Goal: Task Accomplishment & Management: Use online tool/utility

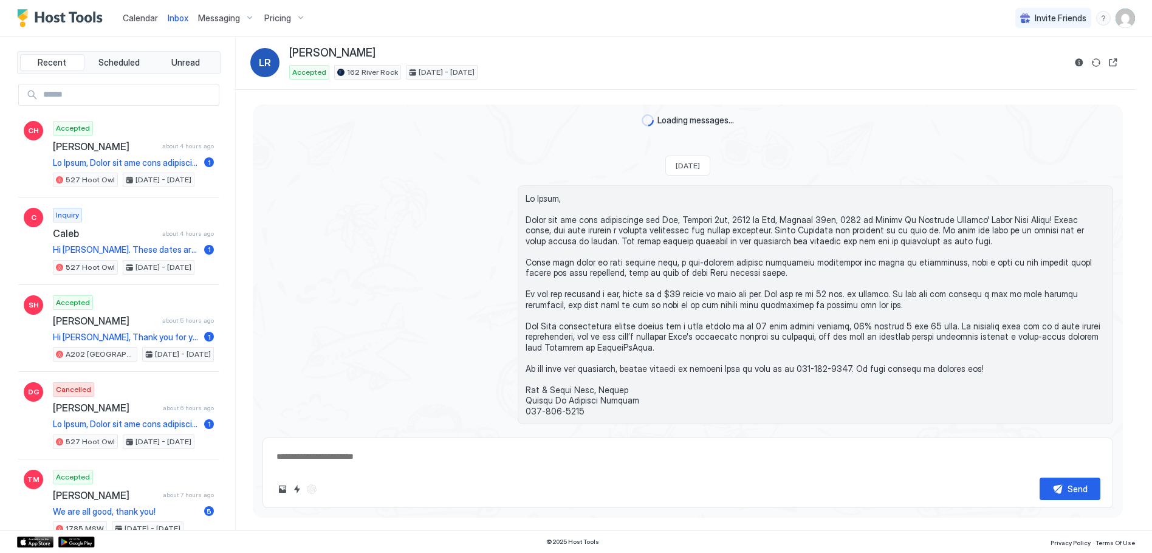
scroll to position [2879, 0]
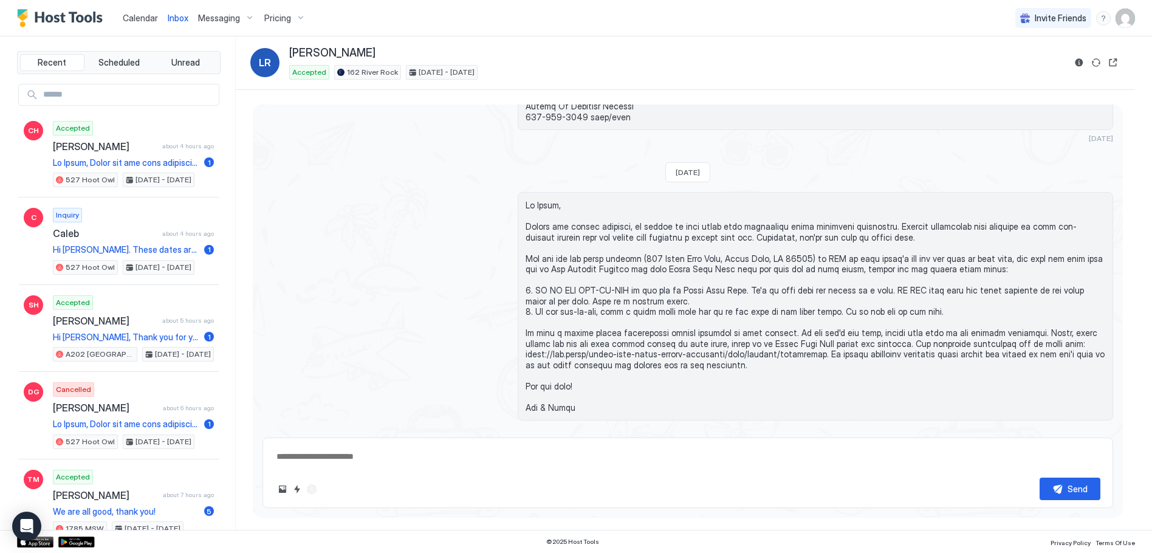
click at [131, 13] on span "Calendar" at bounding box center [140, 18] width 35 height 10
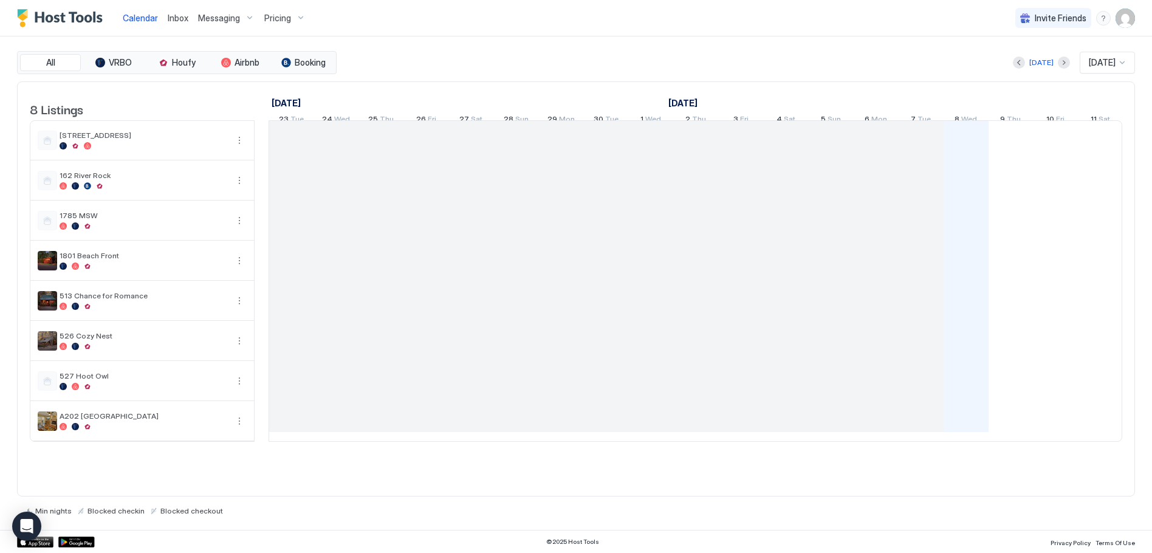
scroll to position [0, 675]
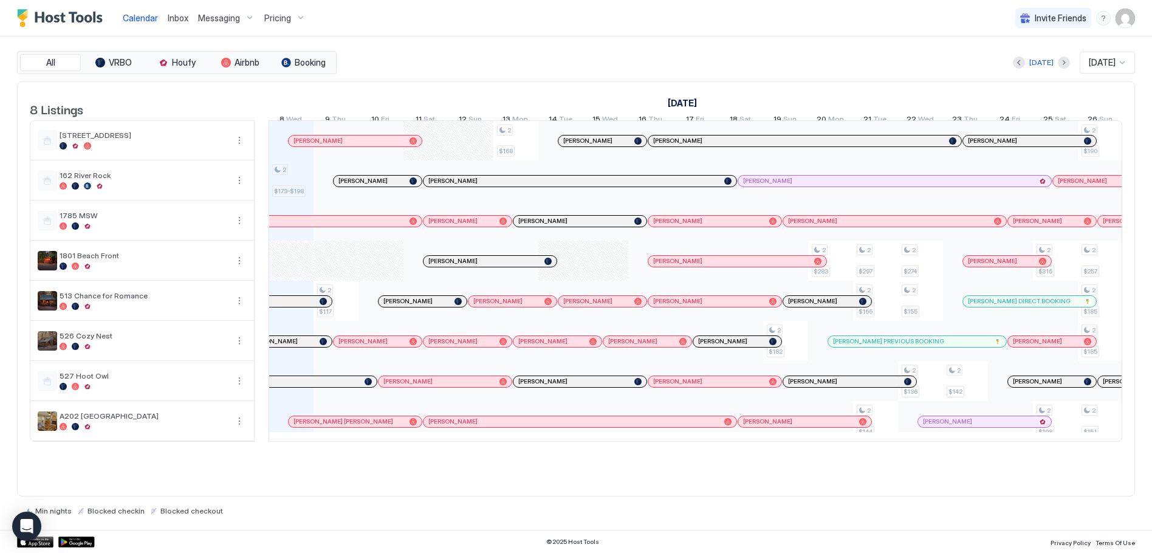
click at [184, 23] on link "Inbox" at bounding box center [178, 18] width 21 height 13
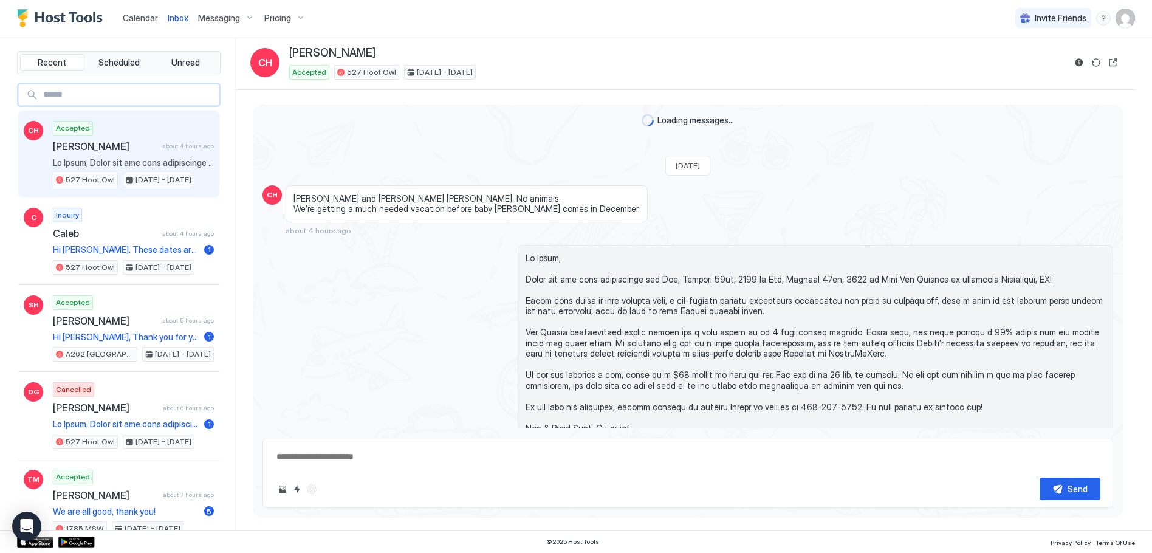
type textarea "*"
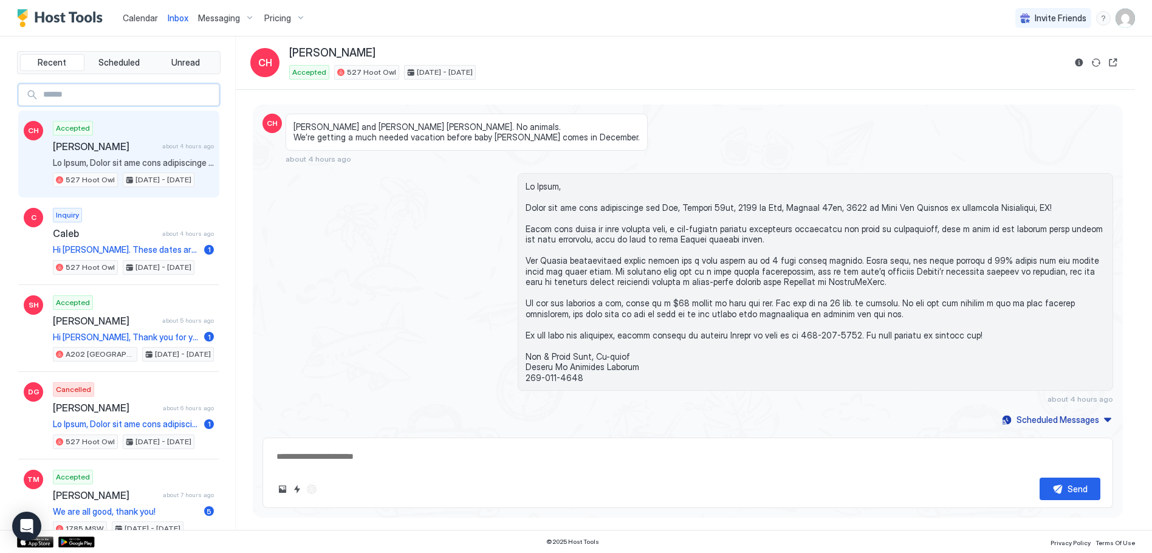
click at [116, 94] on input "Input Field" at bounding box center [128, 94] width 181 height 21
type input "*****"
type textarea "*"
type input "*****"
click at [89, 151] on span "[PERSON_NAME]" at bounding box center [104, 146] width 102 height 12
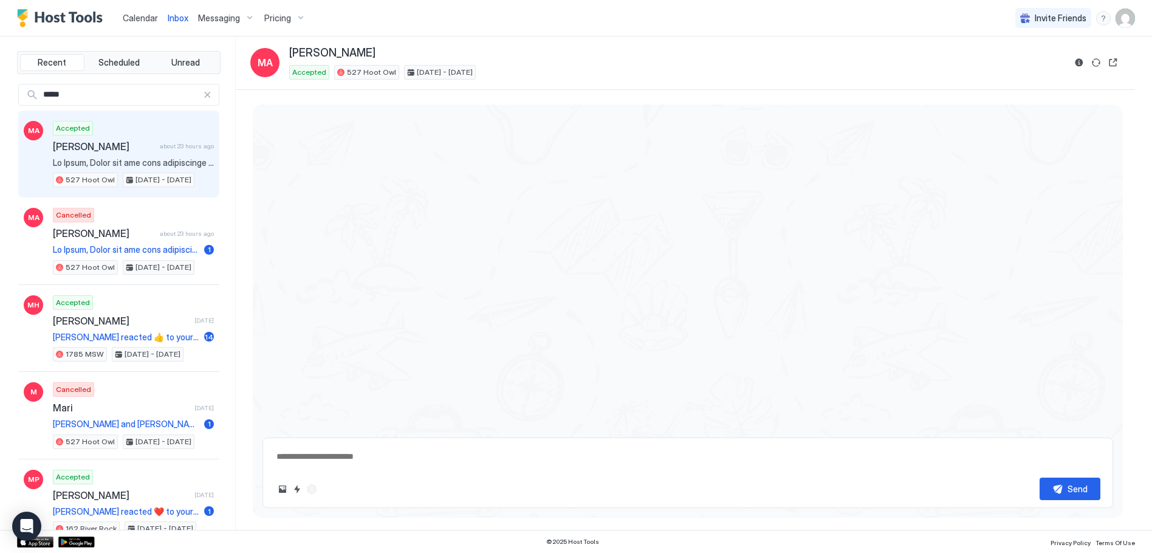
type textarea "*"
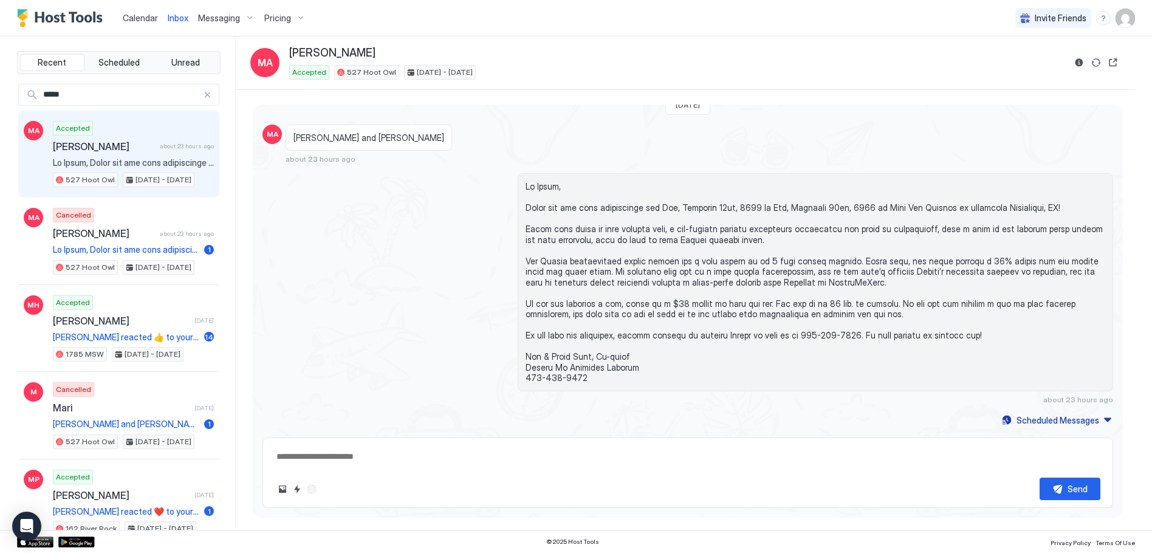
click at [136, 17] on span "Calendar" at bounding box center [140, 18] width 35 height 10
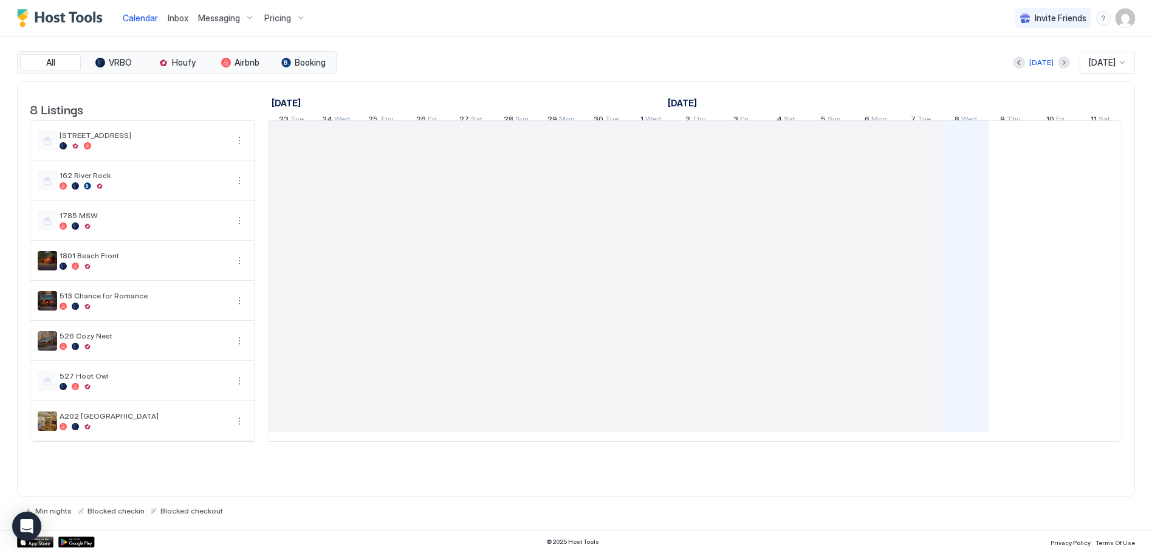
scroll to position [0, 675]
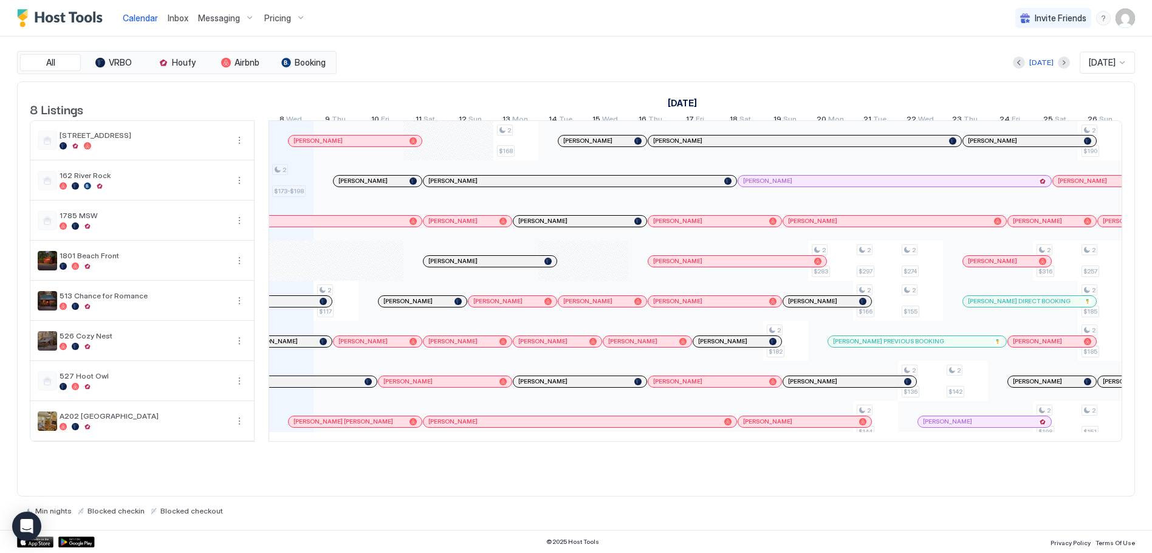
click at [1060, 67] on div at bounding box center [1064, 63] width 12 height 12
click at [1058, 60] on button "Next month" at bounding box center [1064, 63] width 12 height 12
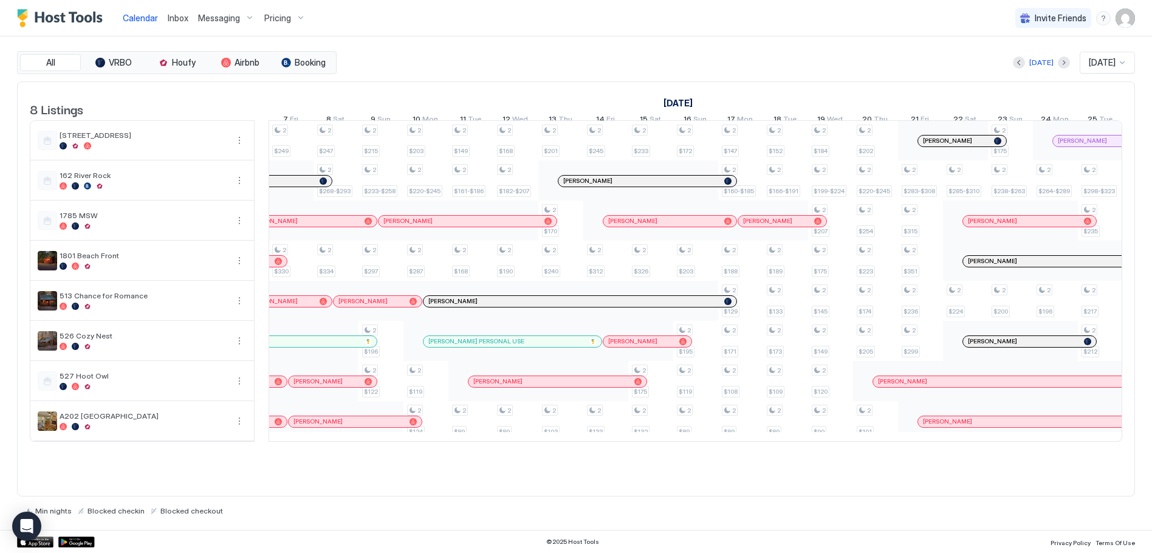
click at [1061, 58] on div "[DATE] [DATE]" at bounding box center [737, 63] width 796 height 22
click at [1058, 66] on button "Next month" at bounding box center [1064, 63] width 12 height 12
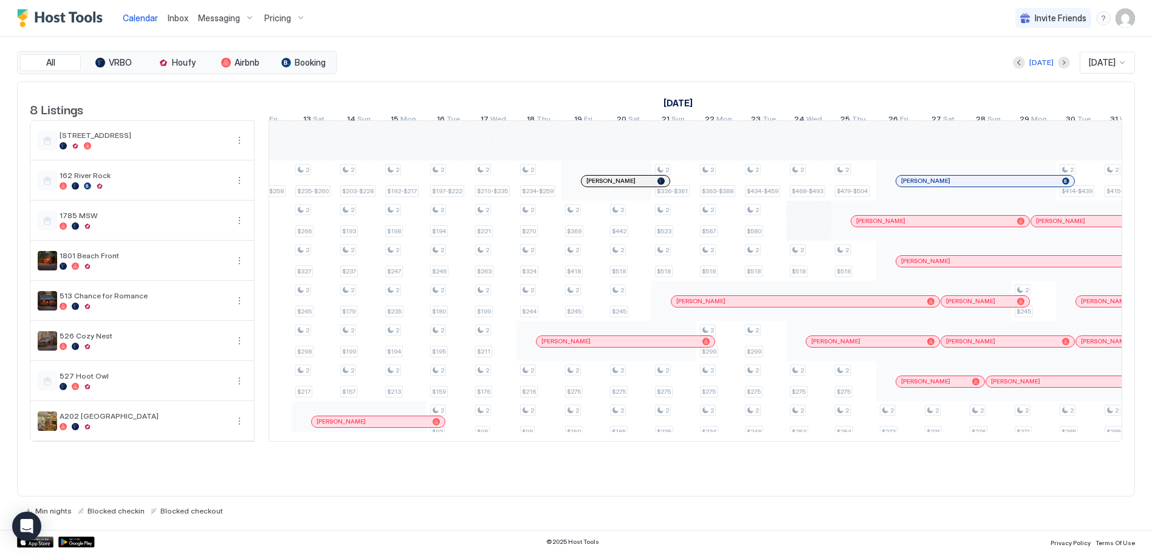
scroll to position [0, 0]
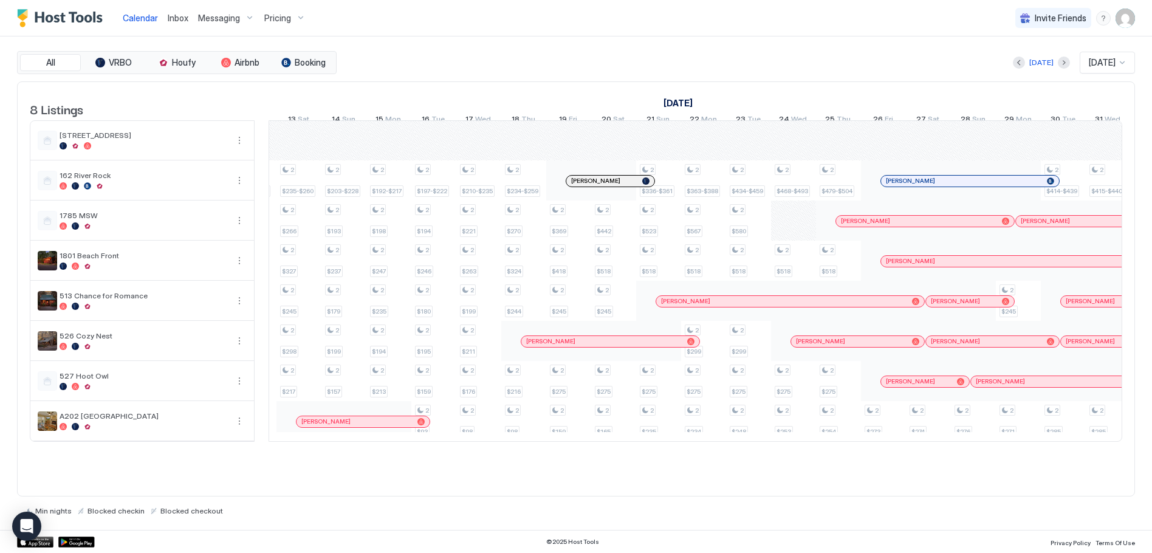
click at [139, 15] on span "Calendar" at bounding box center [140, 18] width 35 height 10
click at [146, 15] on span "Calendar" at bounding box center [140, 18] width 35 height 10
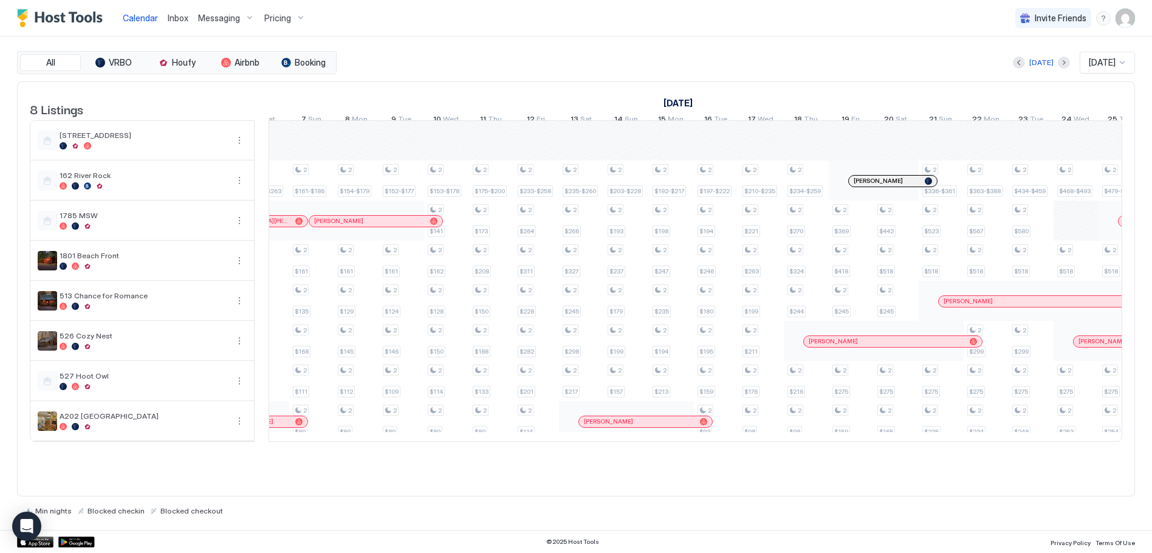
scroll to position [0, 561]
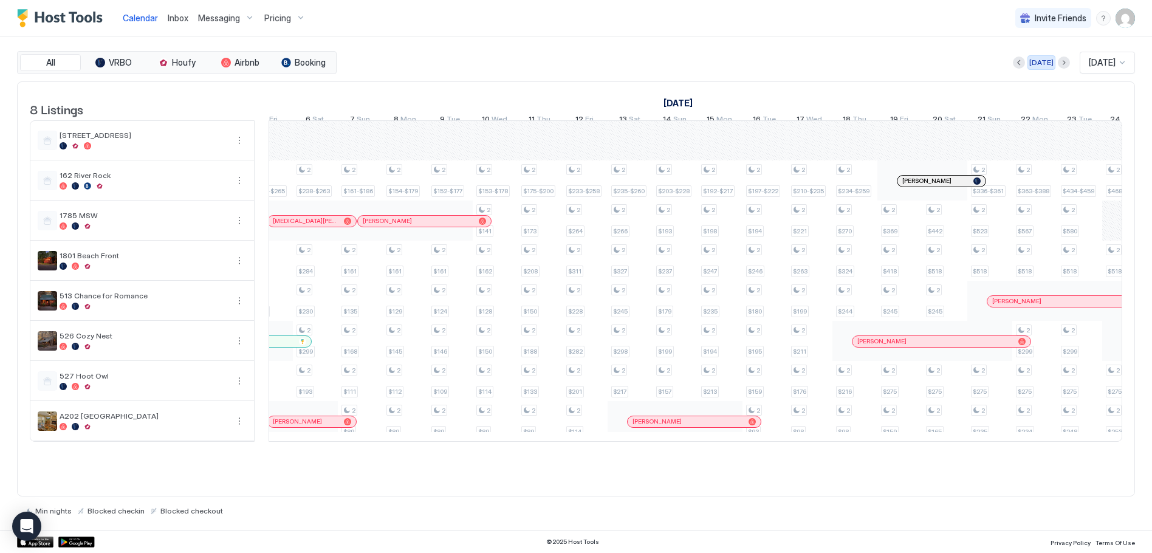
click at [1041, 63] on div "[DATE]" at bounding box center [1042, 62] width 24 height 11
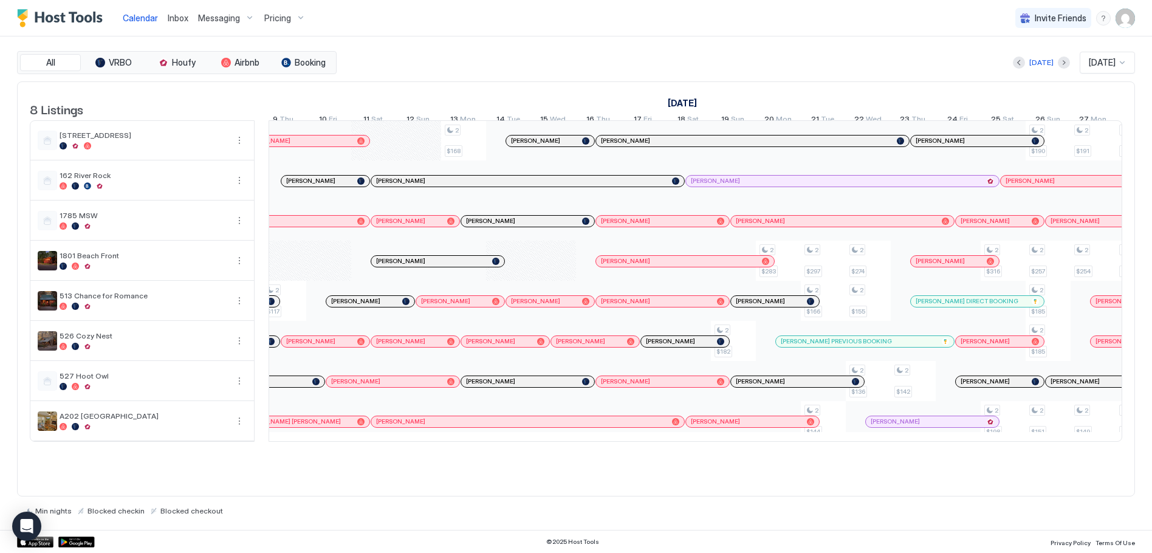
scroll to position [0, 774]
